Goal: Register for event/course

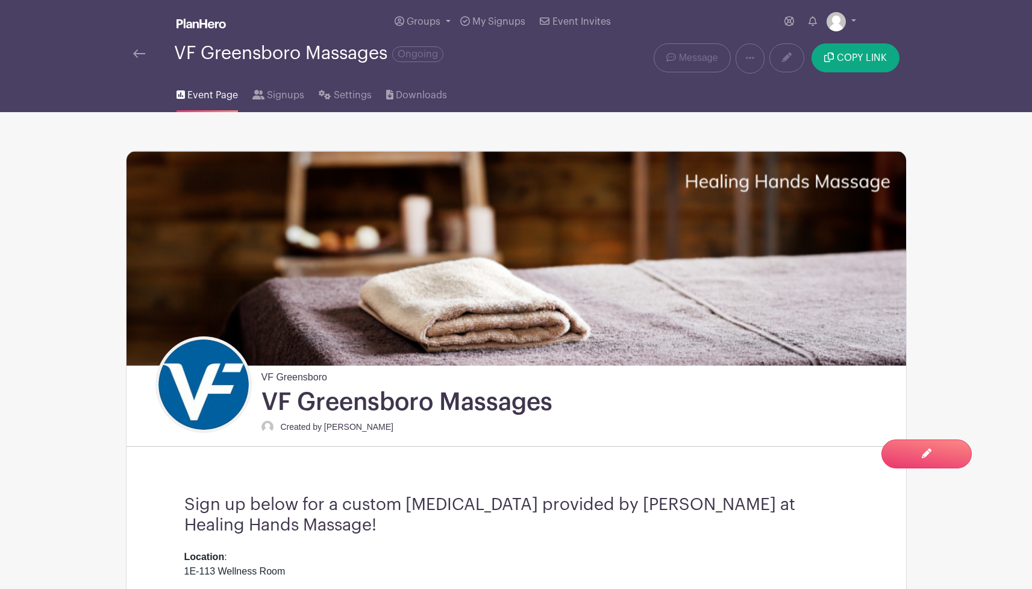
click at [142, 64] on div "VF Greensboro Massages Ongoing" at bounding box center [354, 58] width 456 height 30
click at [142, 53] on img at bounding box center [139, 53] width 12 height 8
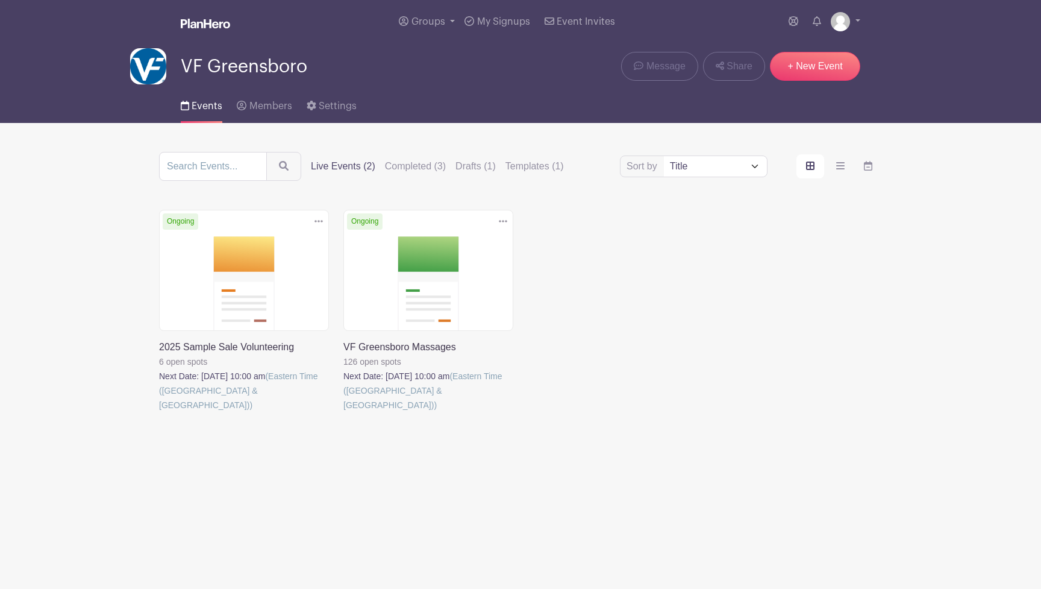
click at [159, 412] on link at bounding box center [159, 412] width 0 height 0
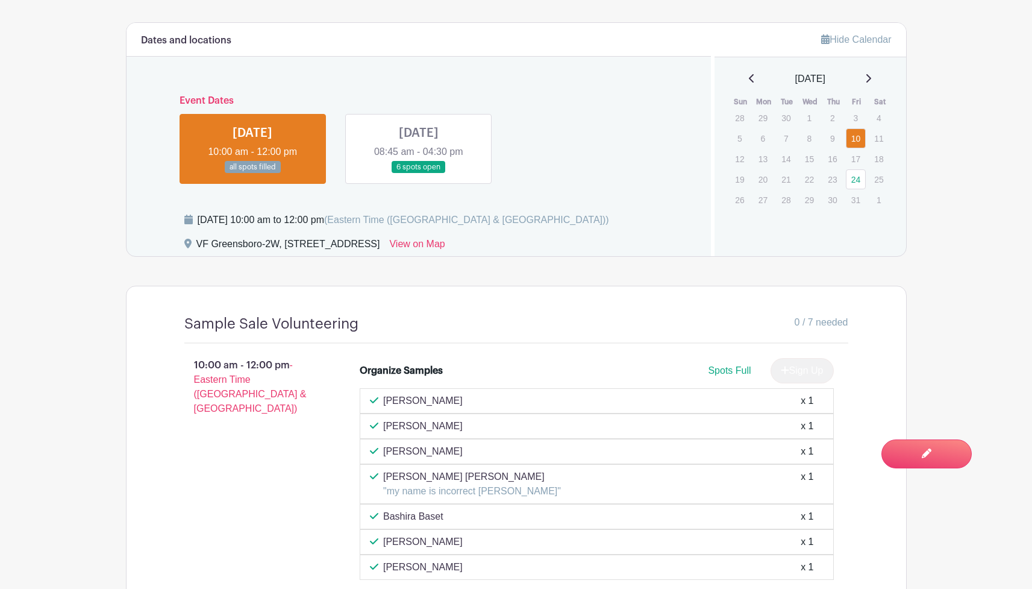
scroll to position [573, 0]
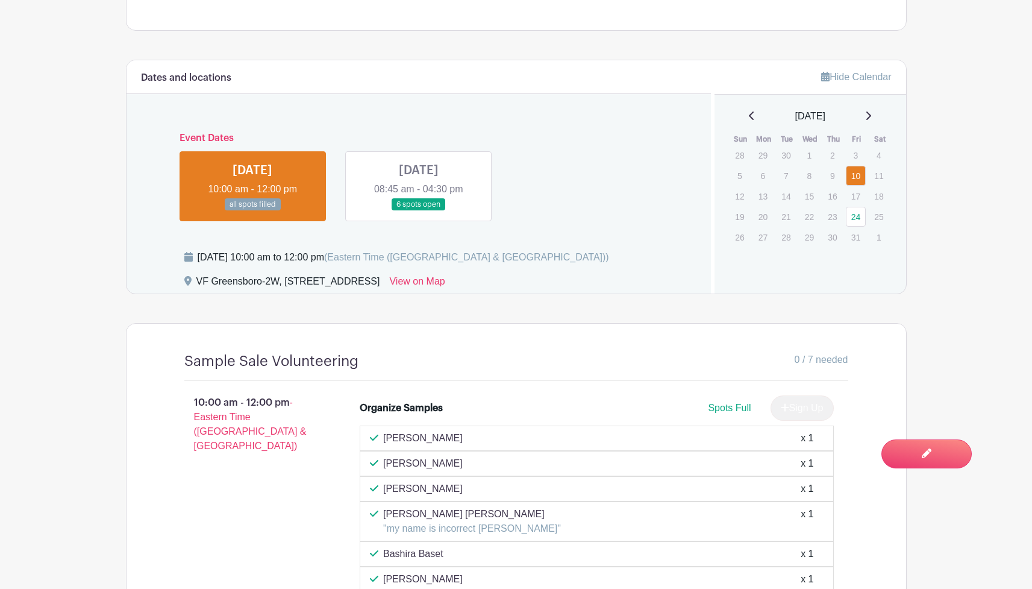
click at [419, 211] on link at bounding box center [419, 211] width 0 height 0
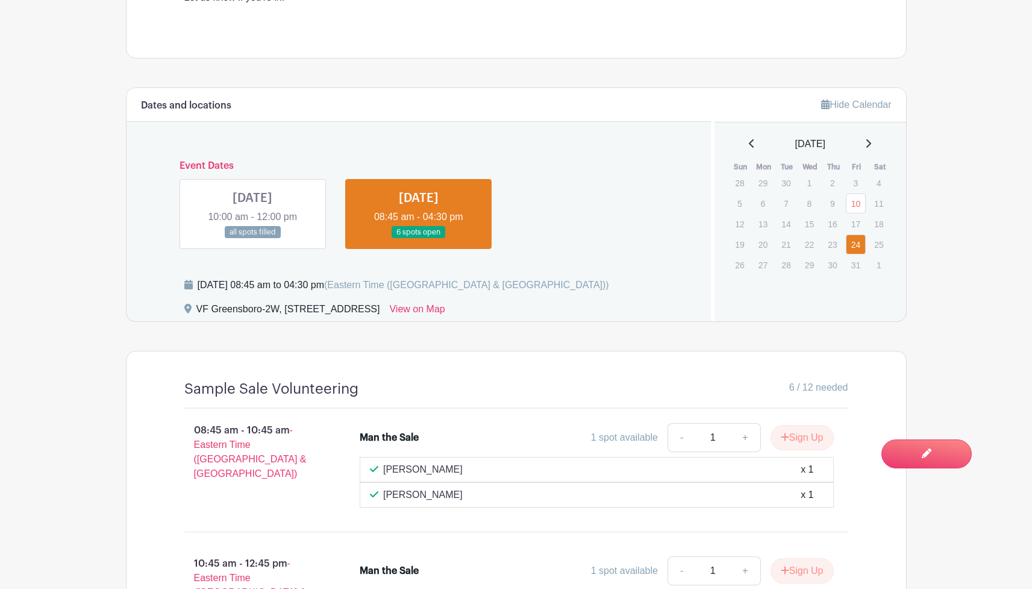
scroll to position [550, 0]
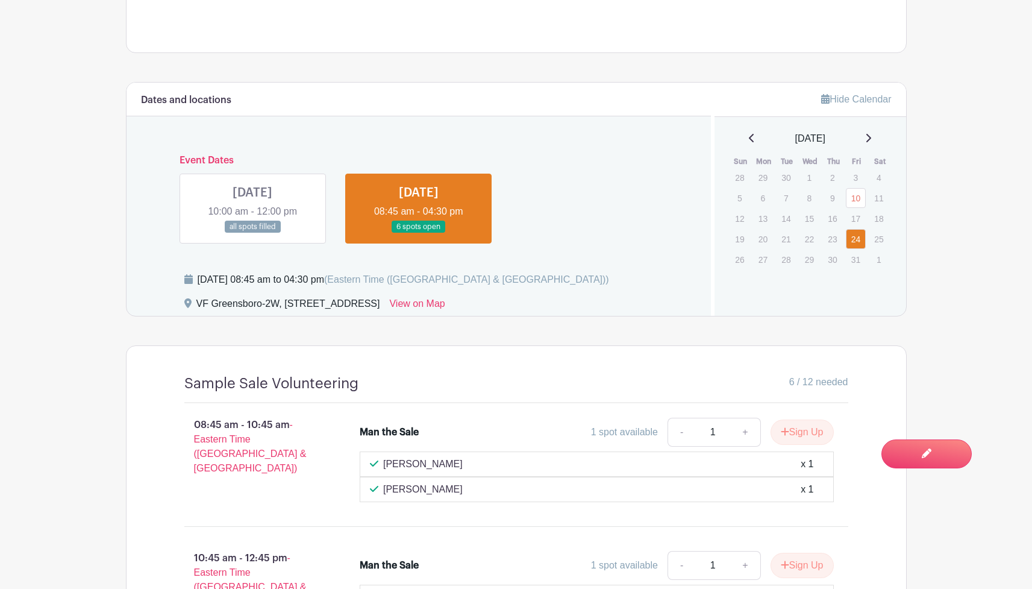
click at [253, 233] on link at bounding box center [253, 233] width 0 height 0
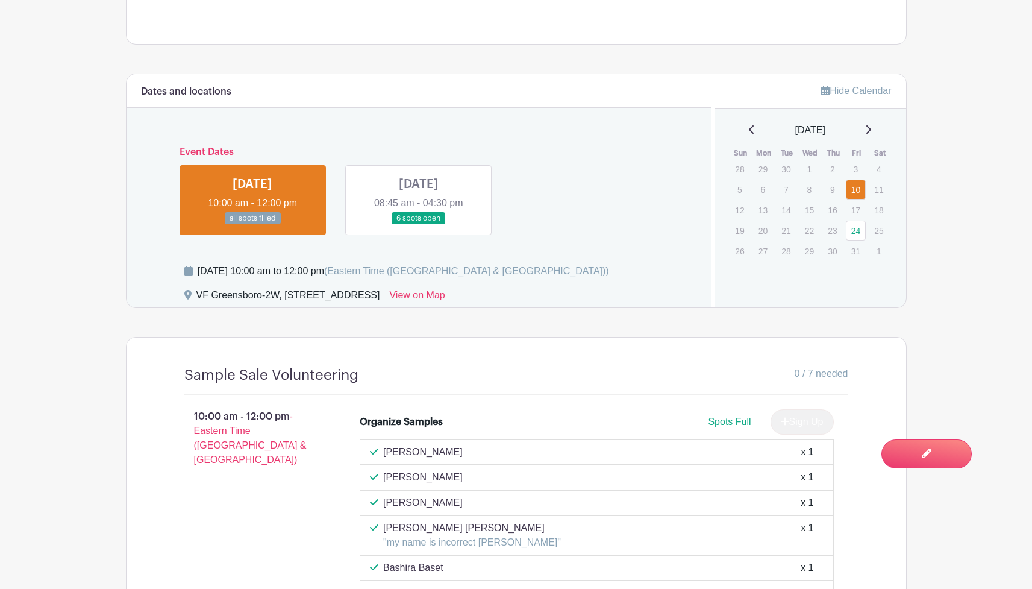
scroll to position [560, 0]
